Goal: Information Seeking & Learning: Learn about a topic

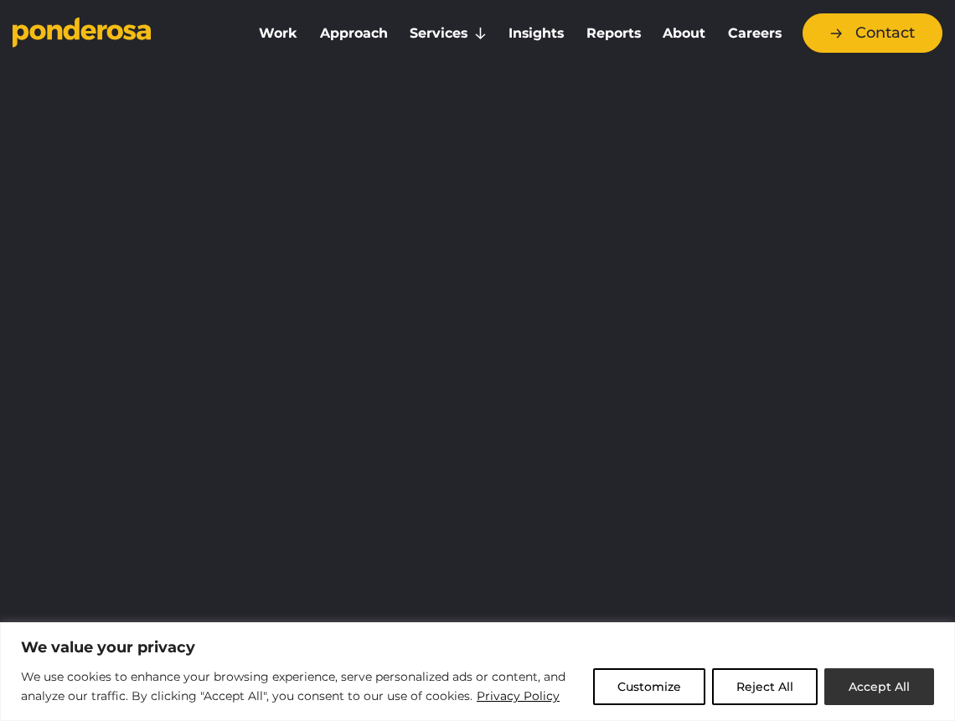
click at [754, 687] on button "Accept All" at bounding box center [880, 687] width 110 height 37
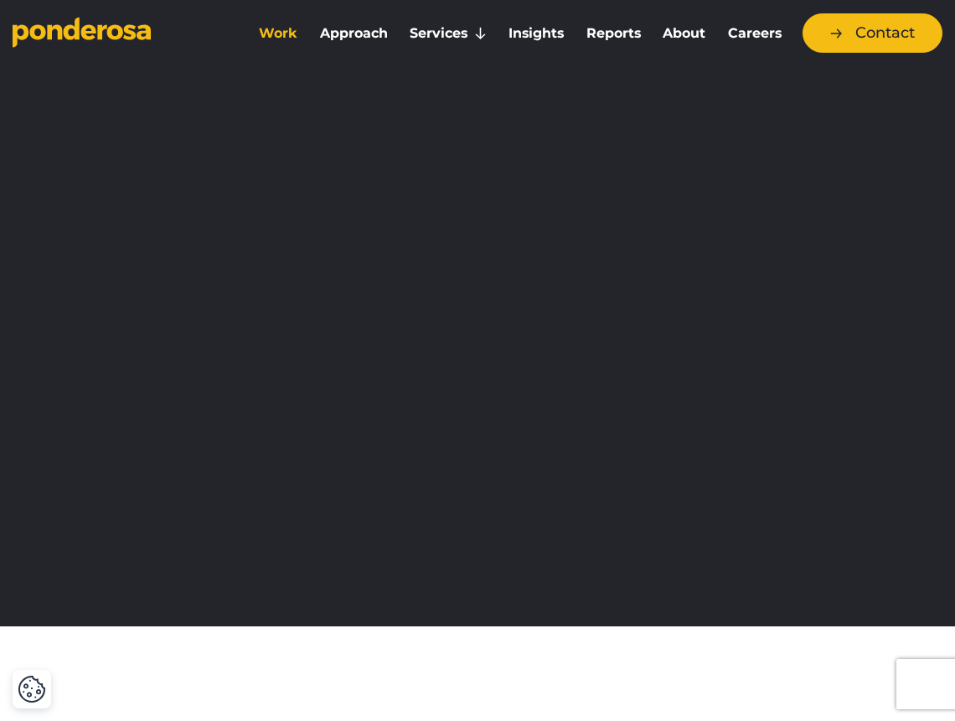
click at [276, 29] on link "Work" at bounding box center [278, 33] width 54 height 35
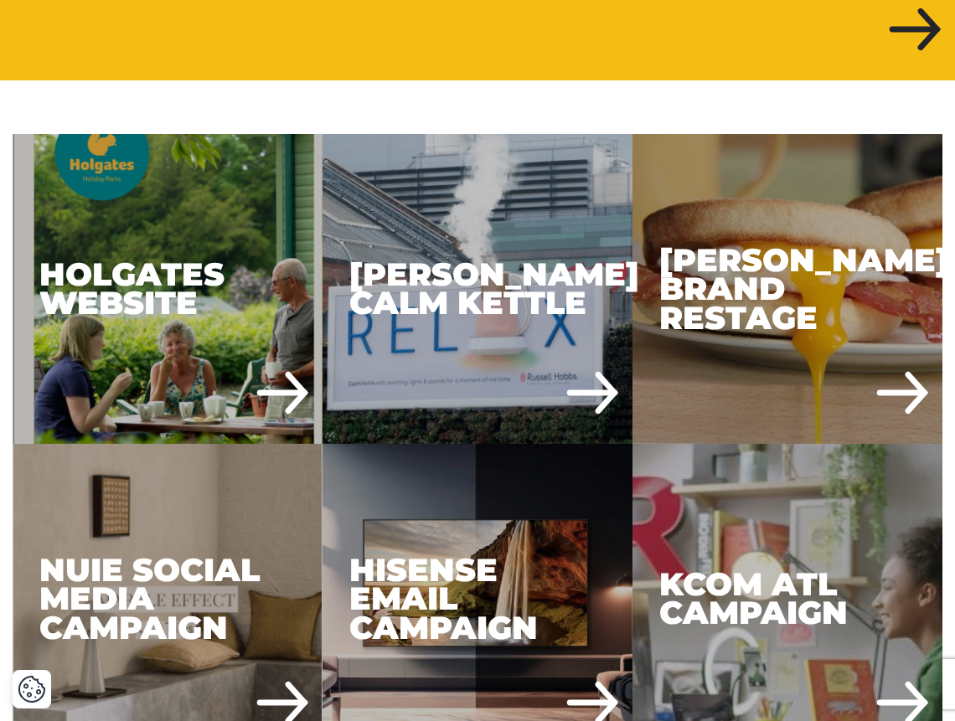
scroll to position [794, 0]
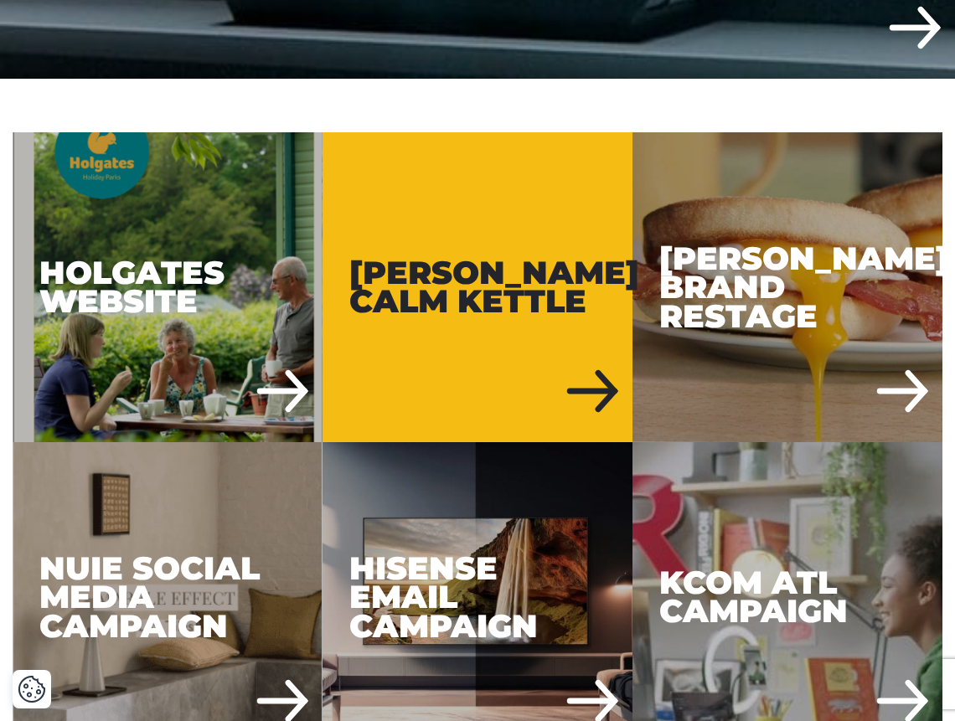
click at [452, 302] on div "[PERSON_NAME] Calm Kettle" at bounding box center [478, 287] width 310 height 310
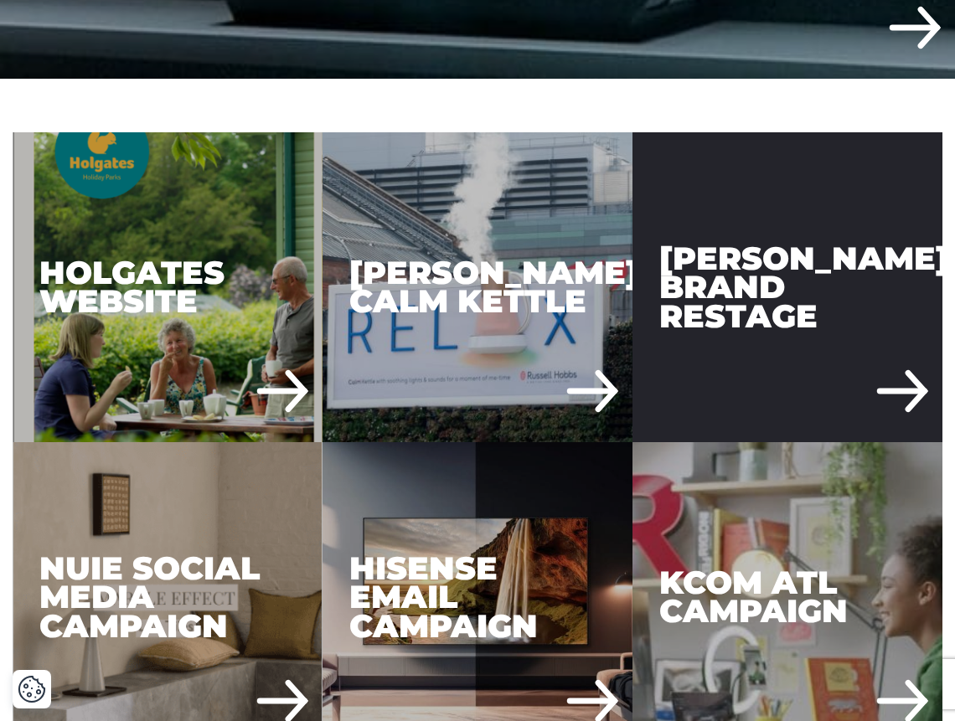
click at [775, 293] on div "Russell Hobbs Brand Restage" at bounding box center [788, 287] width 310 height 310
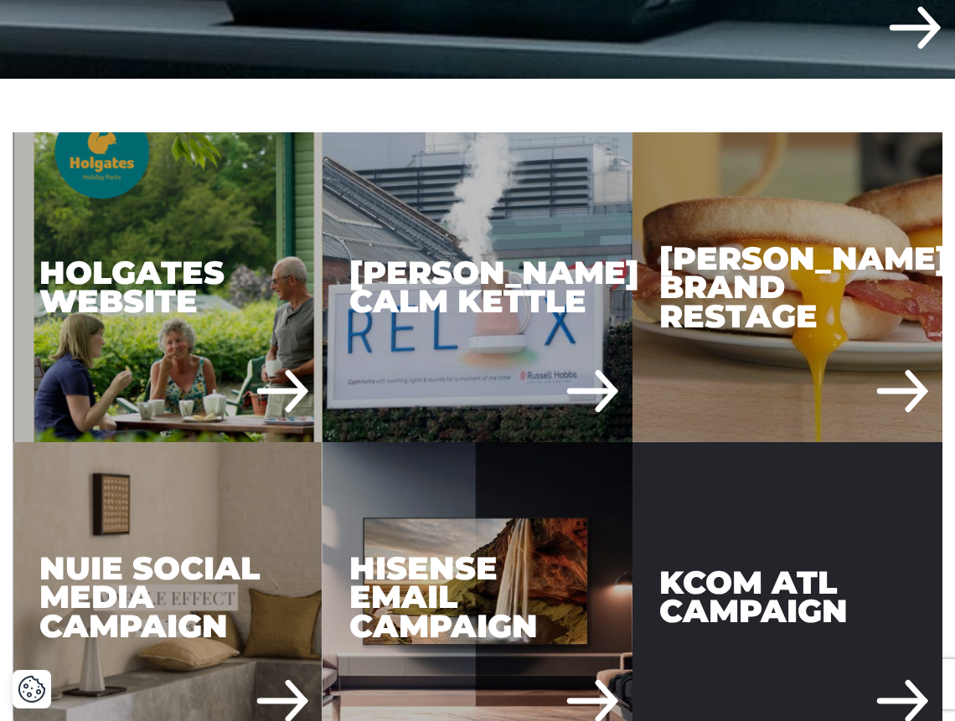
click at [767, 571] on div "KCOM ATL Campaign" at bounding box center [788, 597] width 310 height 310
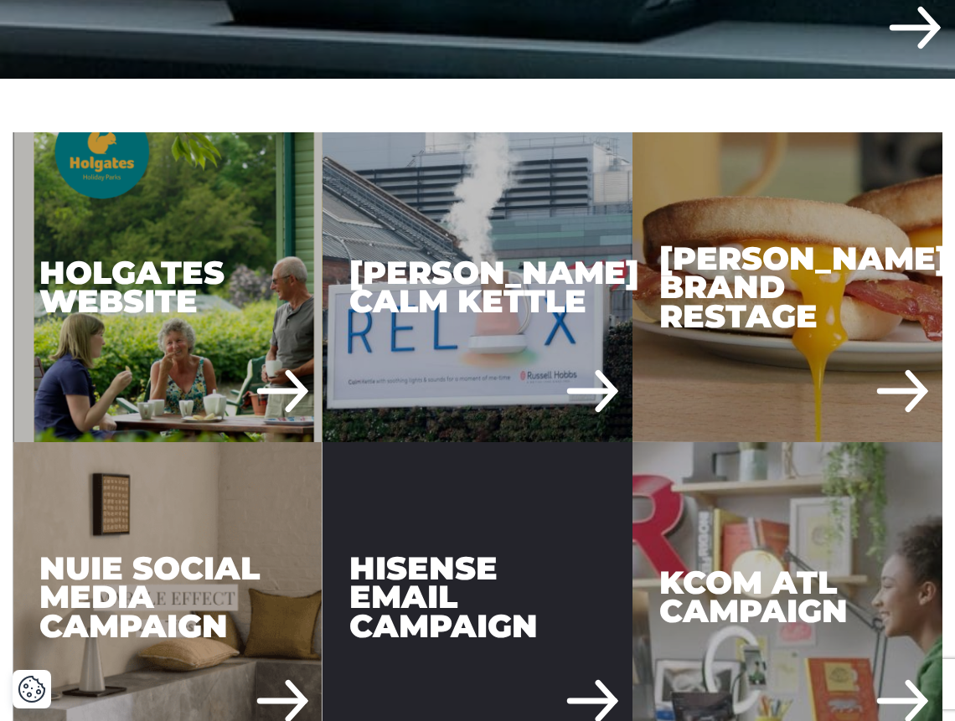
click at [445, 548] on div "Hisense Email Campaign" at bounding box center [478, 597] width 310 height 310
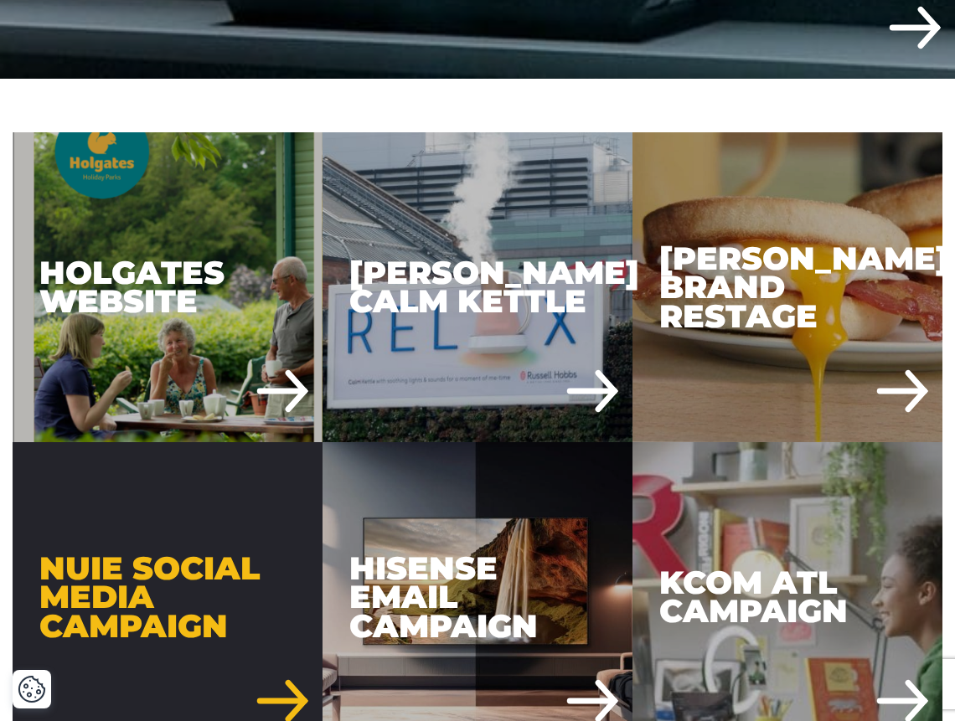
click at [187, 568] on div "Nuie Social Media Campaign" at bounding box center [168, 597] width 310 height 310
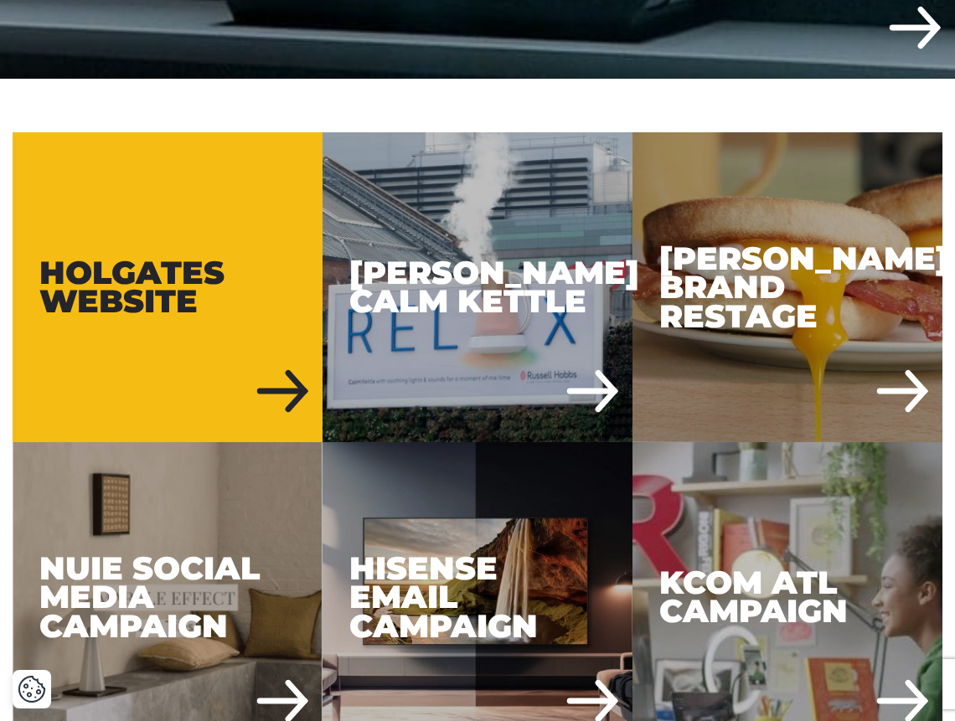
click at [165, 292] on div "Holgates Website" at bounding box center [168, 287] width 310 height 310
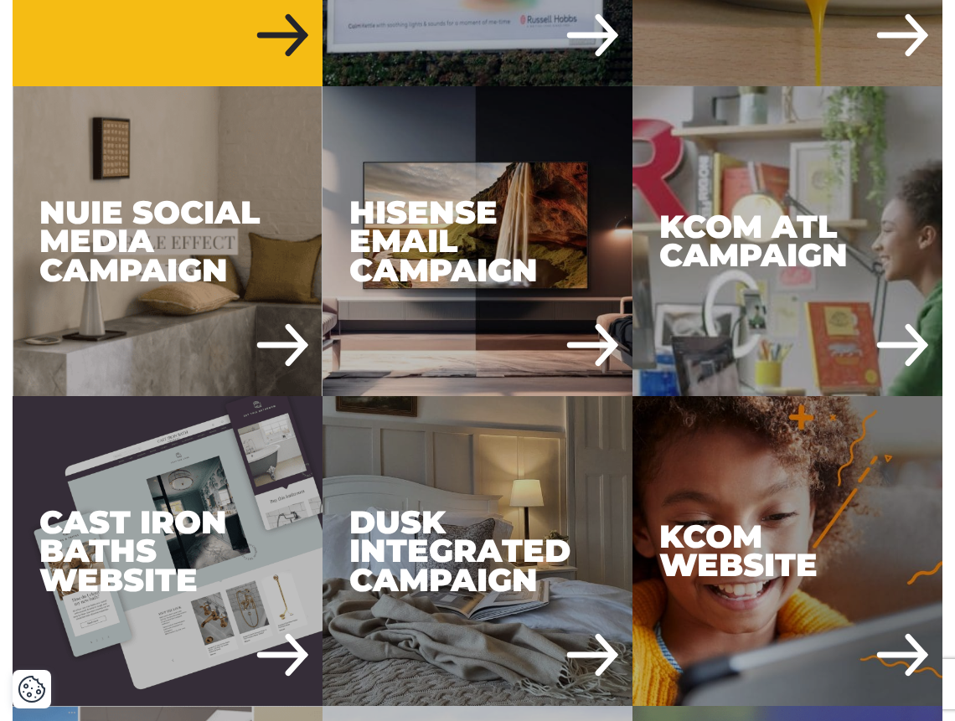
scroll to position [1159, 0]
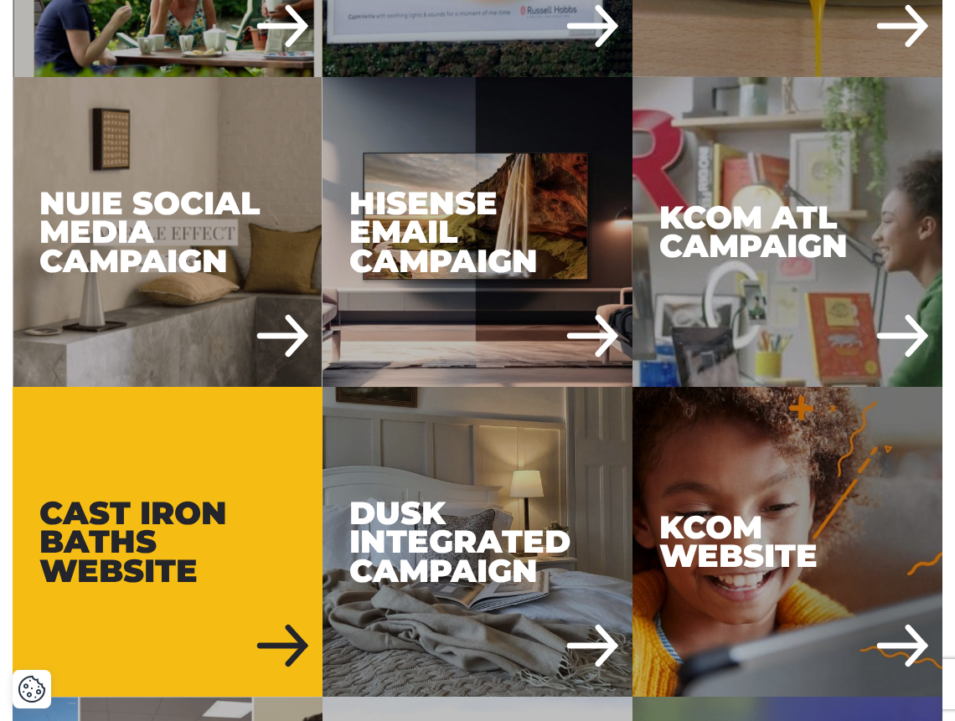
click at [165, 577] on div "Cast Iron Baths Website" at bounding box center [168, 542] width 310 height 310
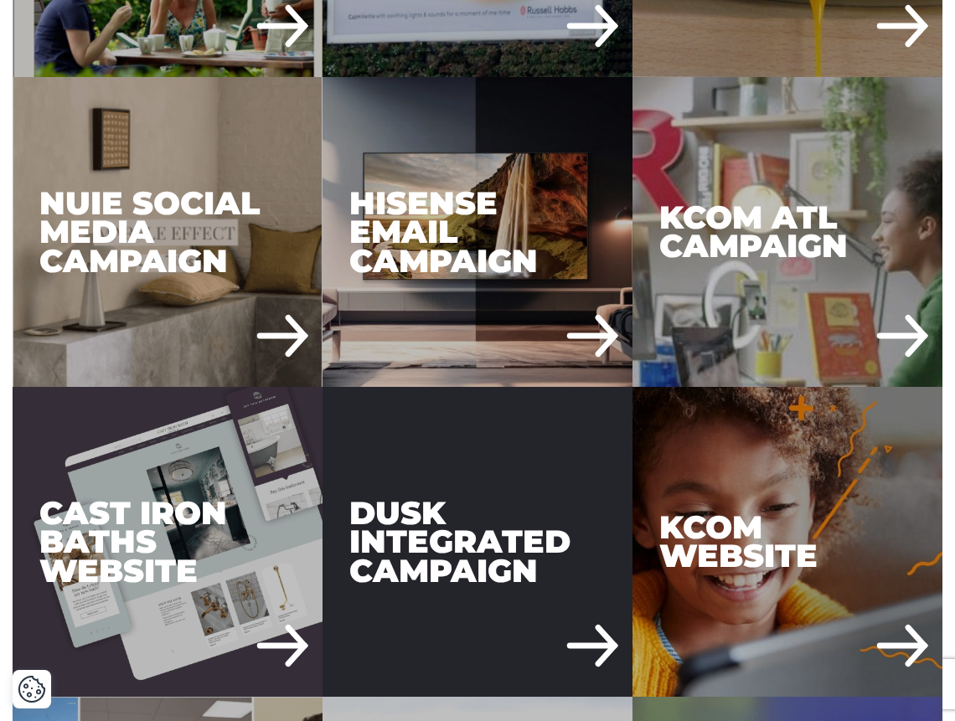
click at [495, 572] on div "DUSK Integrated Campaign" at bounding box center [478, 542] width 310 height 310
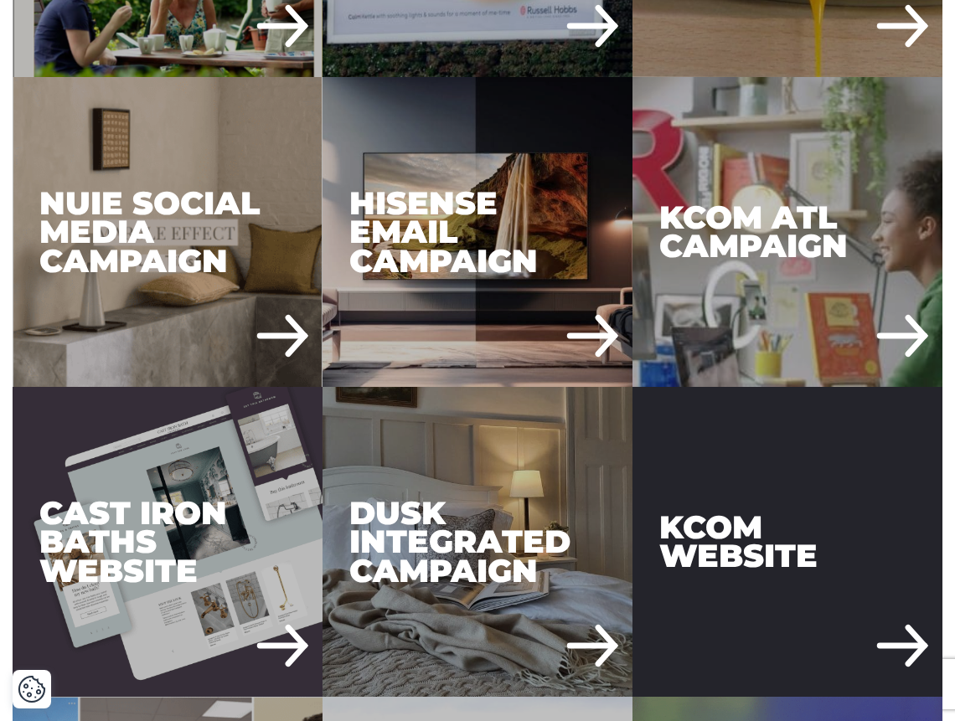
click at [771, 526] on div "KCOM Website" at bounding box center [788, 542] width 310 height 310
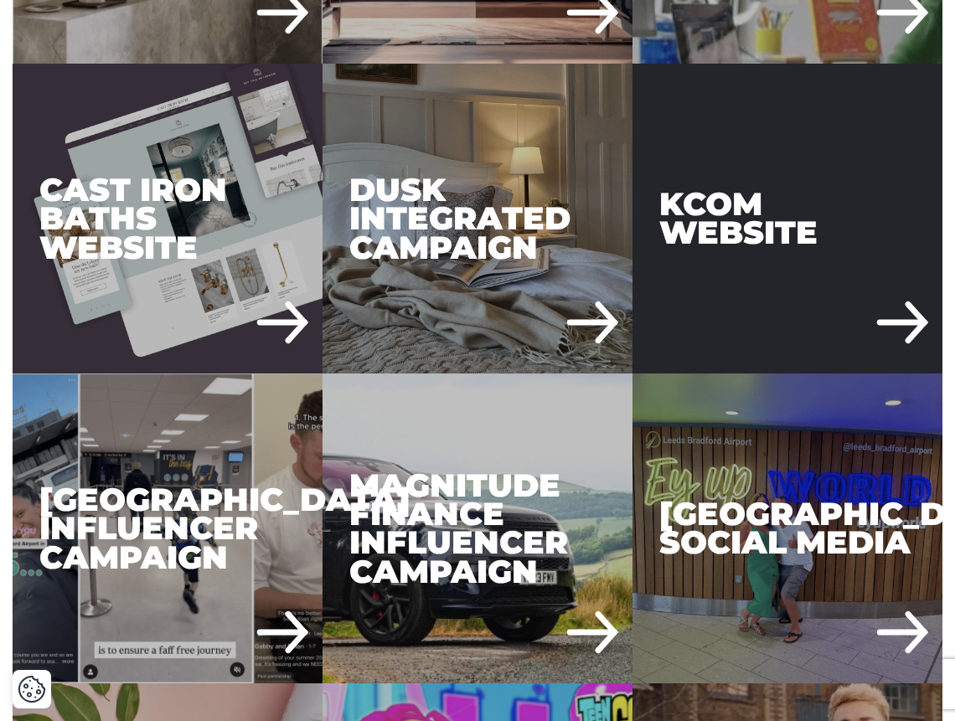
scroll to position [1491, 0]
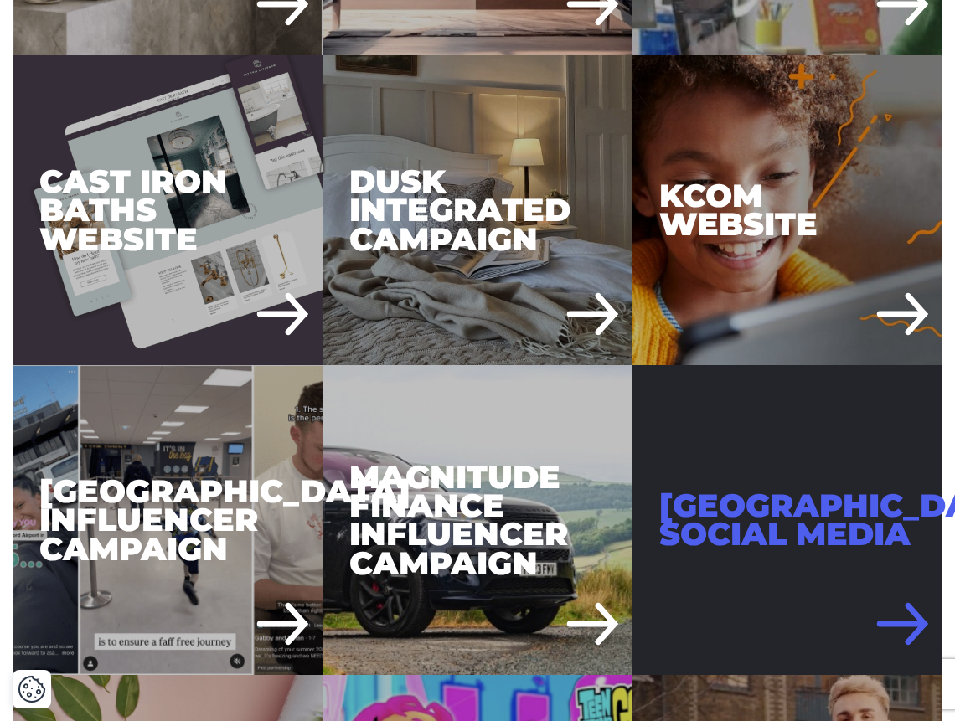
click at [747, 525] on div "Leeds Bradford Airport Social Media" at bounding box center [788, 520] width 310 height 310
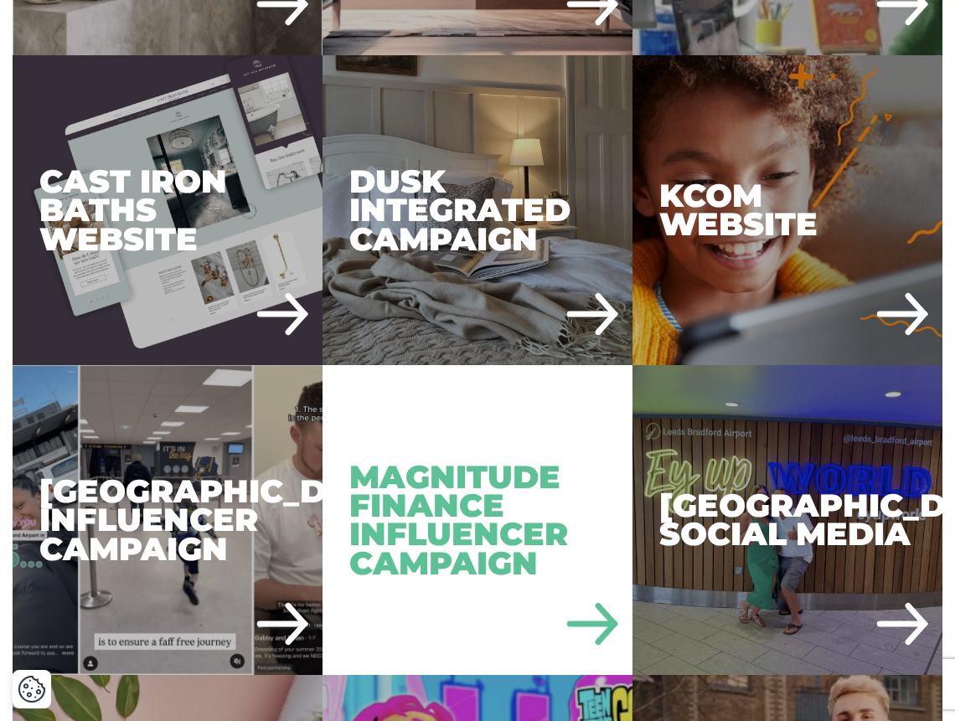
click at [468, 489] on div "Magnitude Finance Influencer Campaign" at bounding box center [478, 520] width 310 height 310
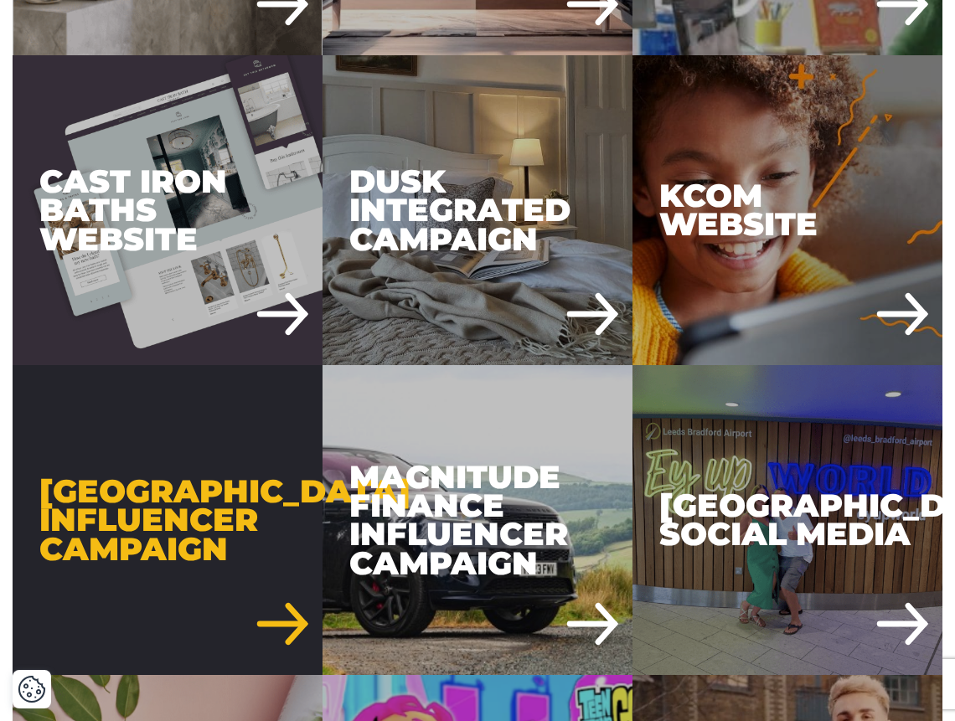
click at [199, 495] on div "Leeds Bradford Airport Influencer Campaign" at bounding box center [168, 520] width 310 height 310
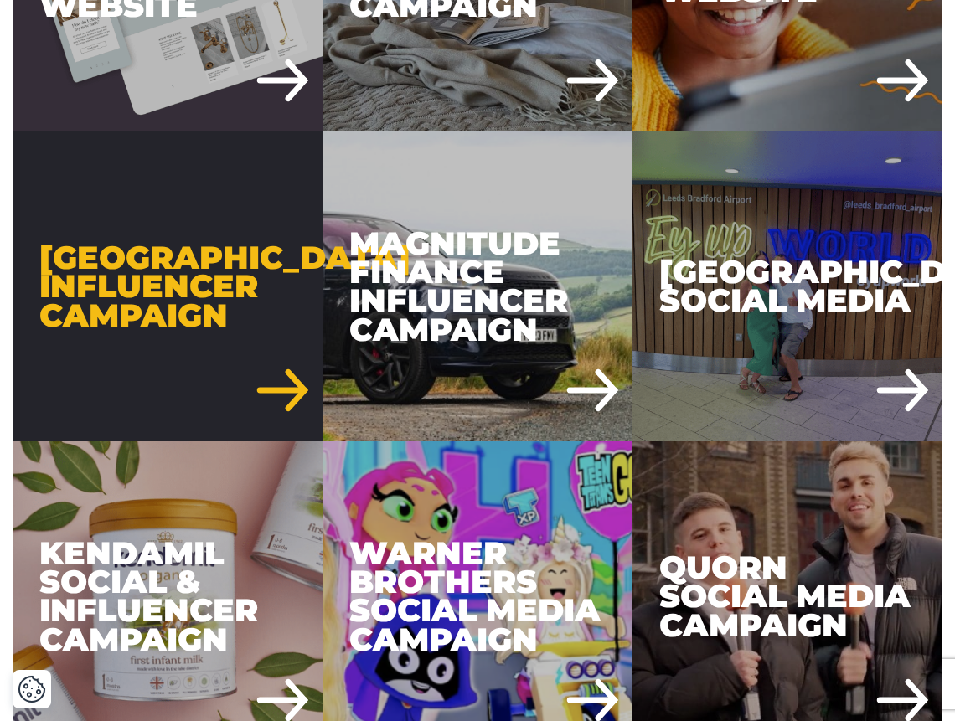
scroll to position [1740, 0]
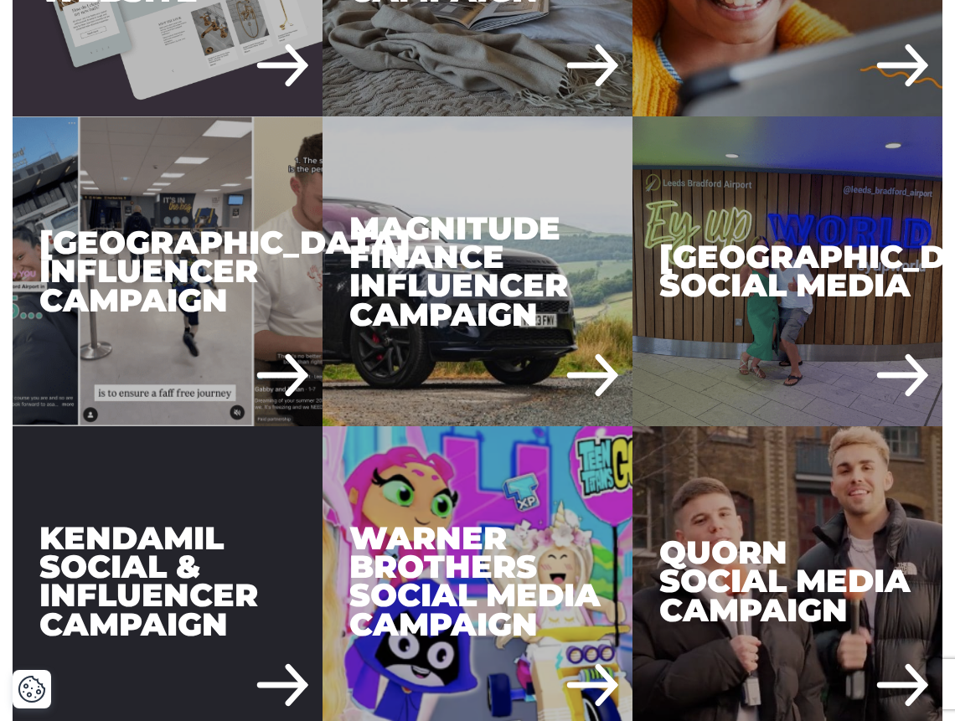
click at [121, 559] on div "Kendamil Social & Influencer Campaign" at bounding box center [168, 581] width 310 height 310
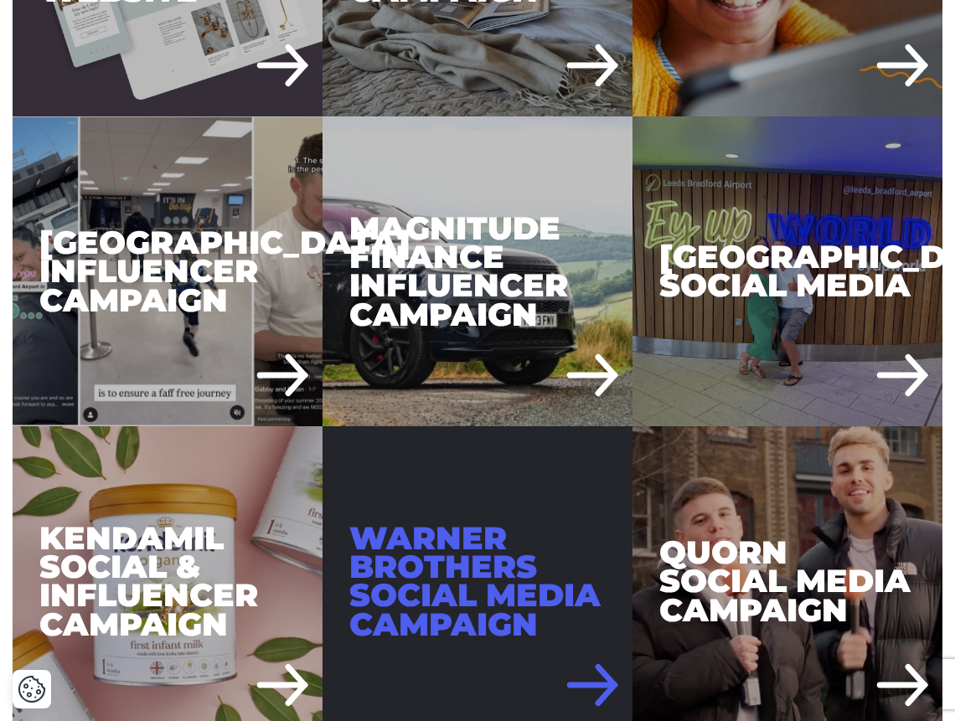
click at [468, 558] on div "Warner Brothers Social Media Campaign" at bounding box center [478, 581] width 310 height 310
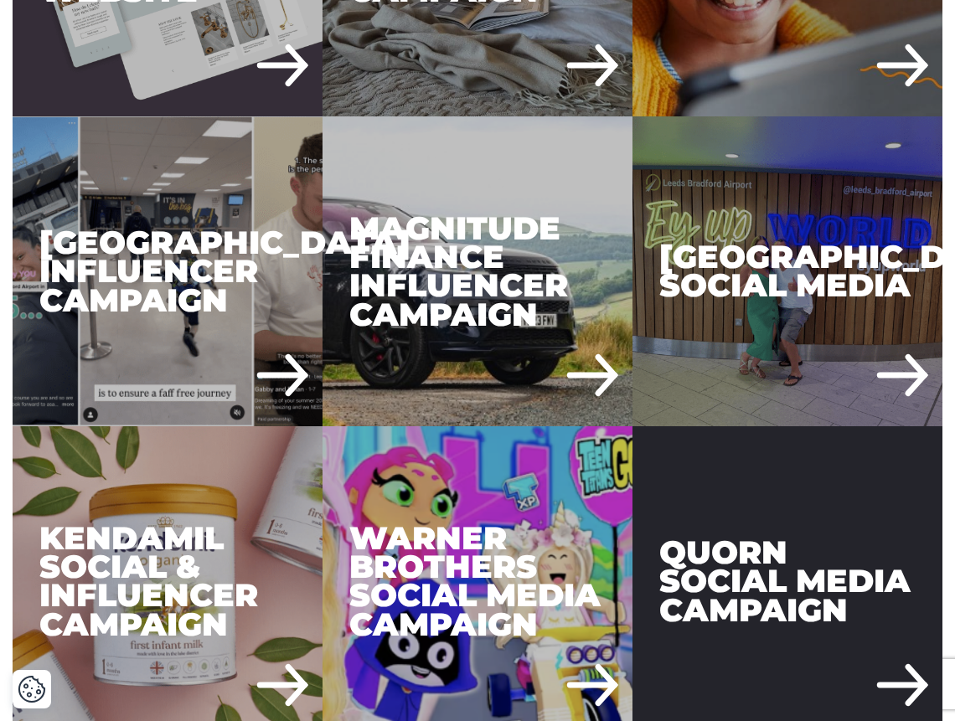
click at [797, 556] on div "Quorn Social Media Campaign" at bounding box center [788, 581] width 310 height 310
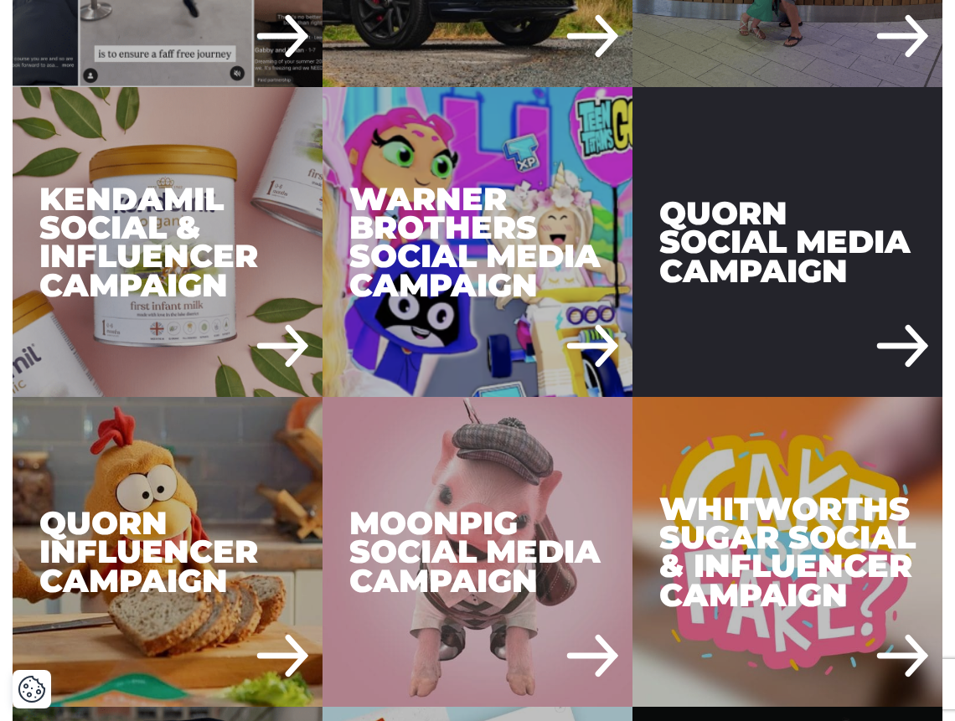
scroll to position [2084, 0]
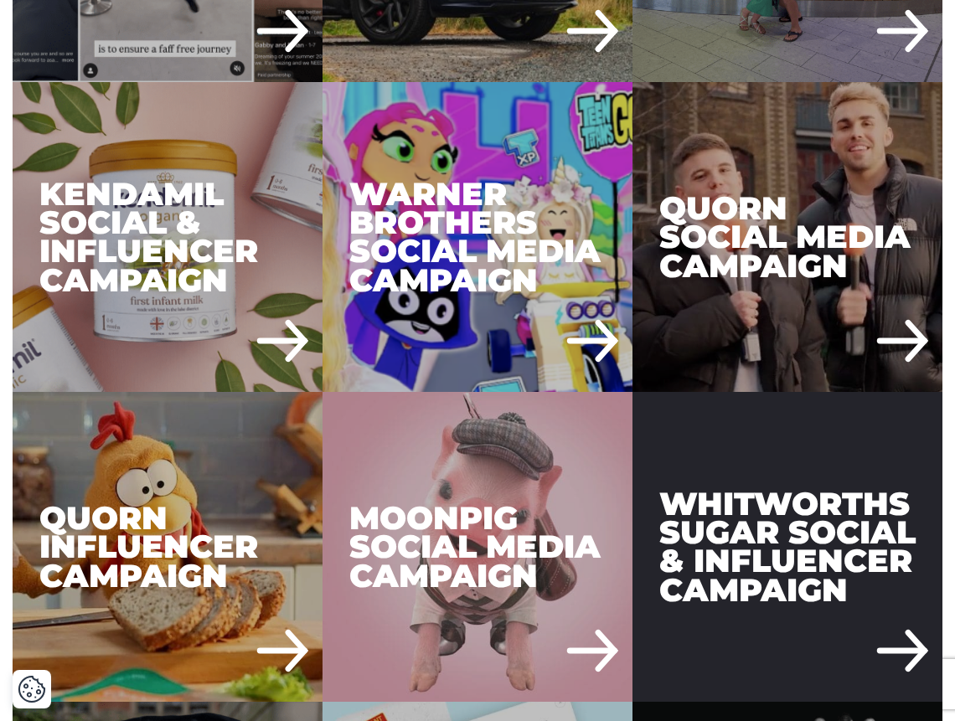
click at [781, 556] on div "Whitworths Sugar Social & Influencer Campaign" at bounding box center [788, 547] width 310 height 310
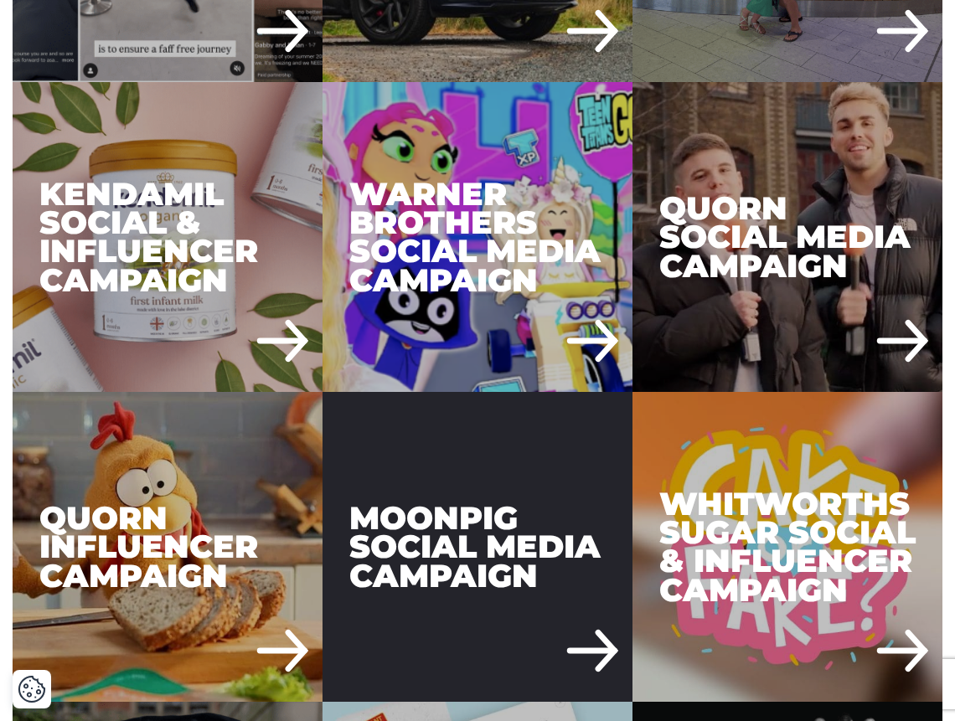
click at [499, 495] on div "Moonpig Social Media Campaign" at bounding box center [478, 547] width 310 height 310
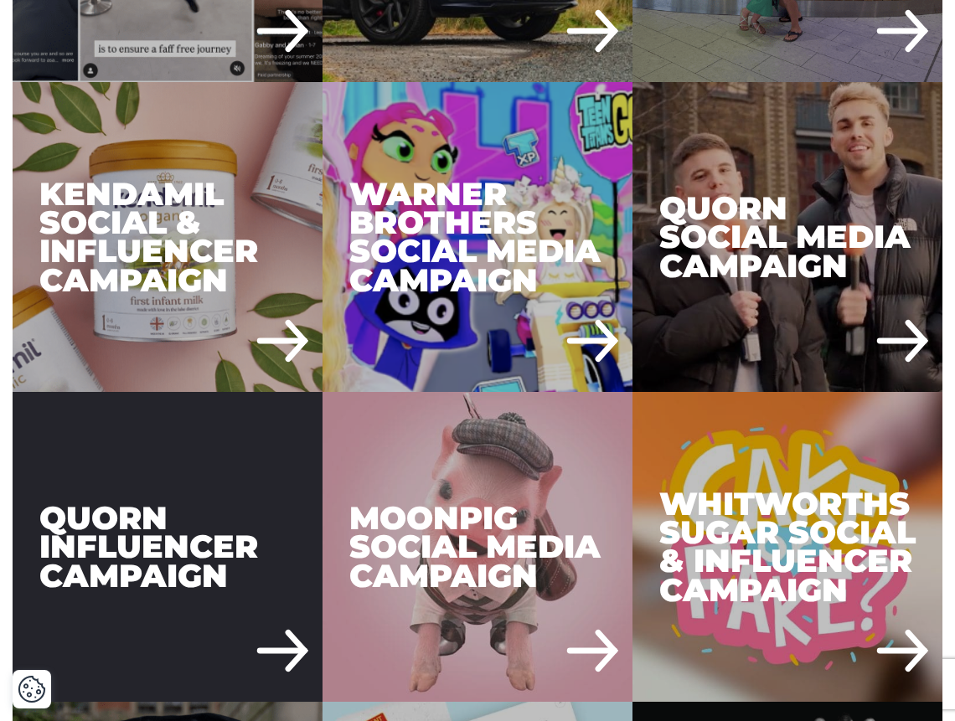
click at [197, 502] on div "Quorn Influencer Campaign" at bounding box center [168, 547] width 310 height 310
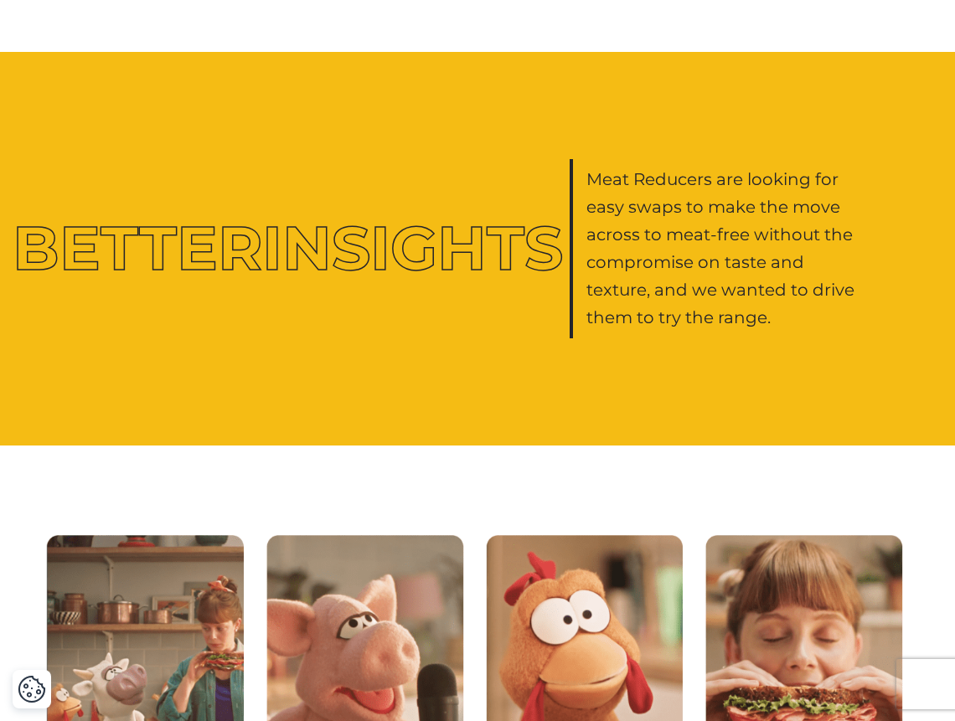
scroll to position [1427, 0]
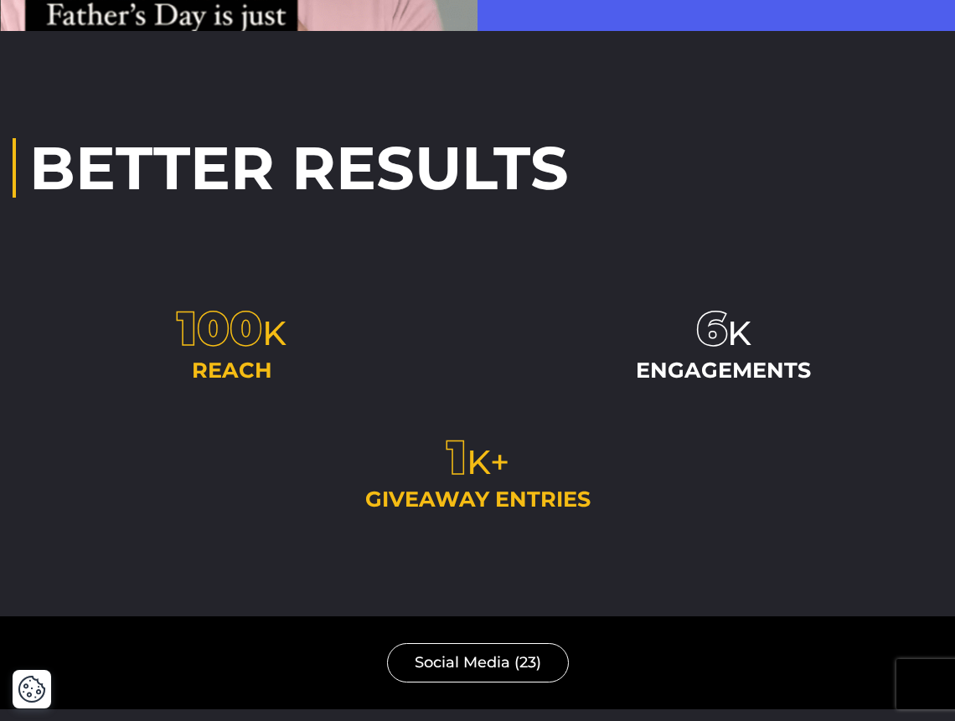
scroll to position [2396, 0]
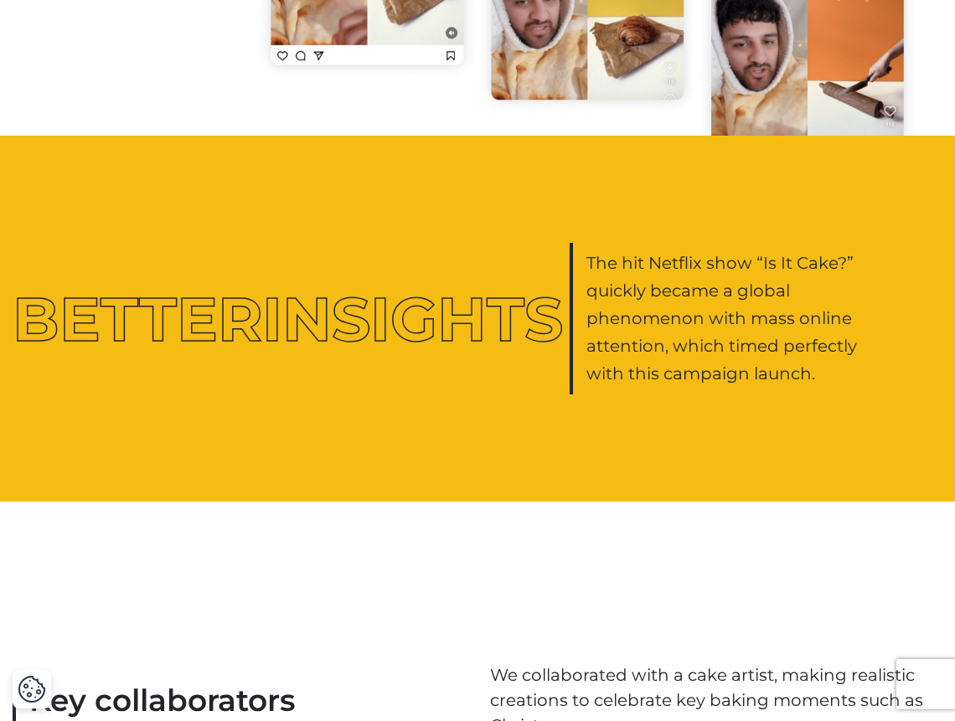
scroll to position [1748, 0]
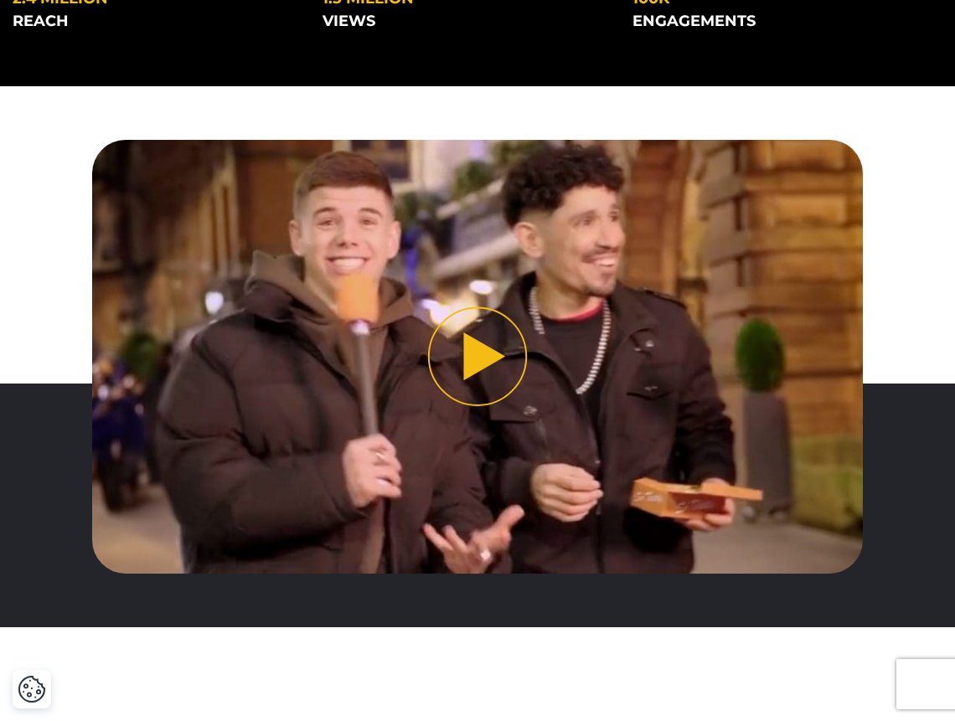
scroll to position [515, 0]
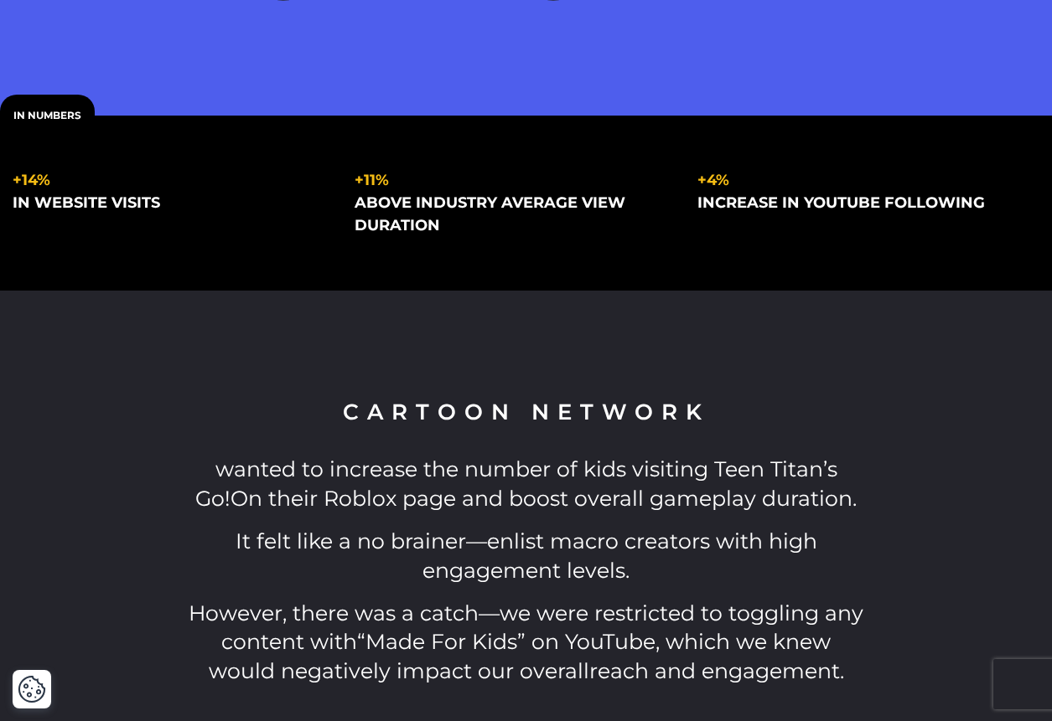
scroll to position [266, 0]
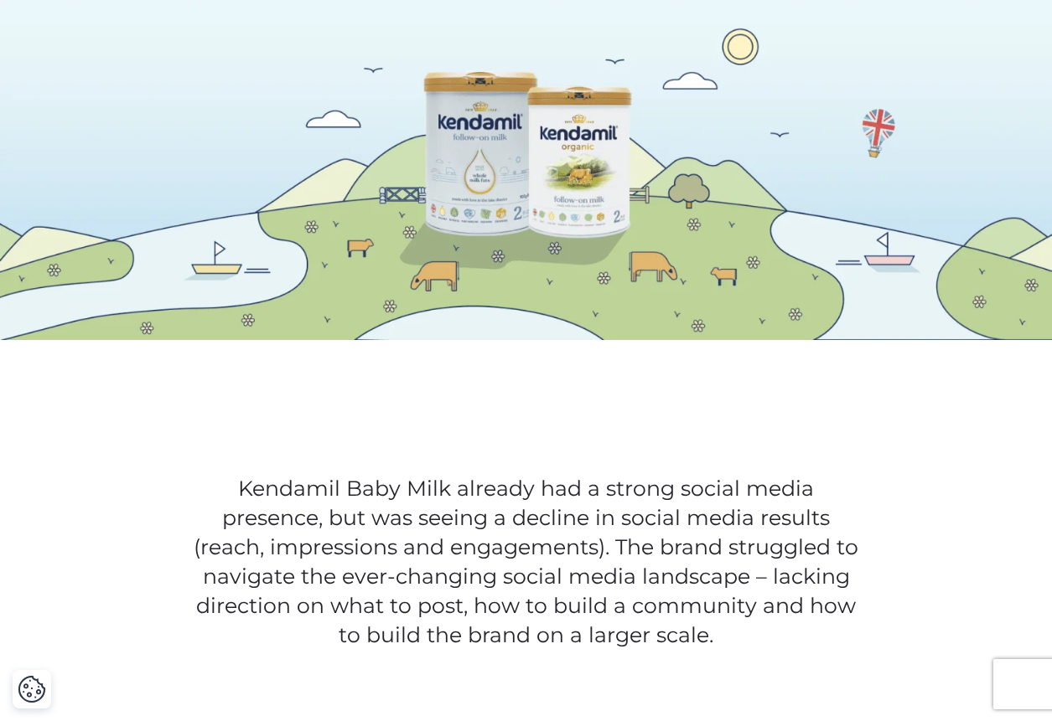
scroll to position [605, 0]
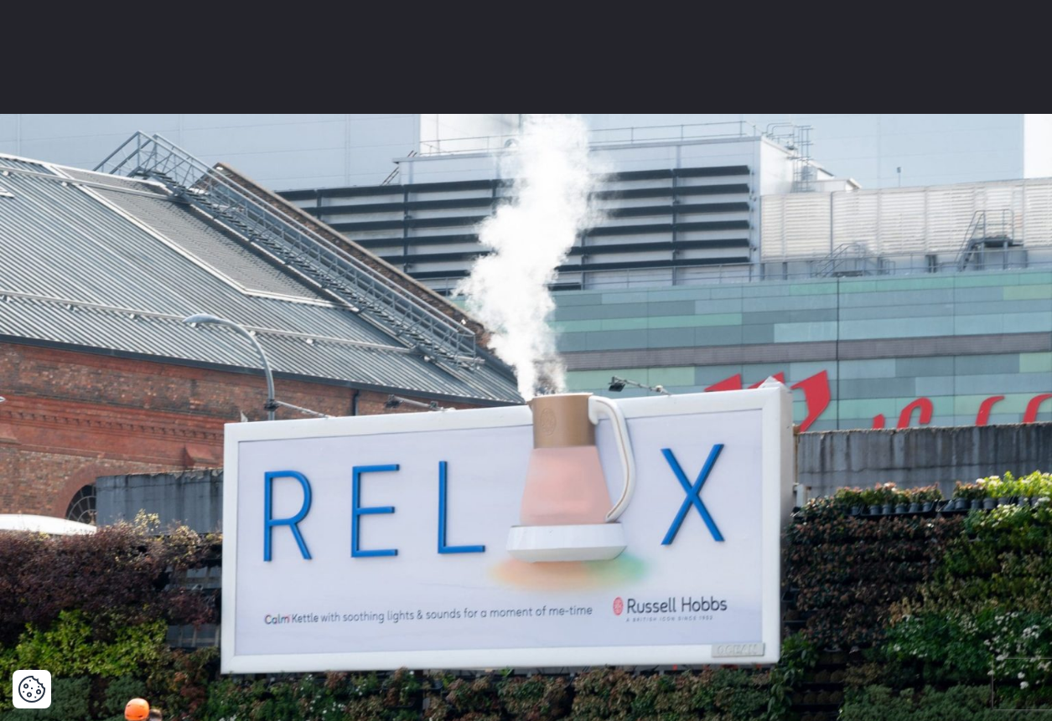
scroll to position [339, 0]
